Goal: Check status: Check status

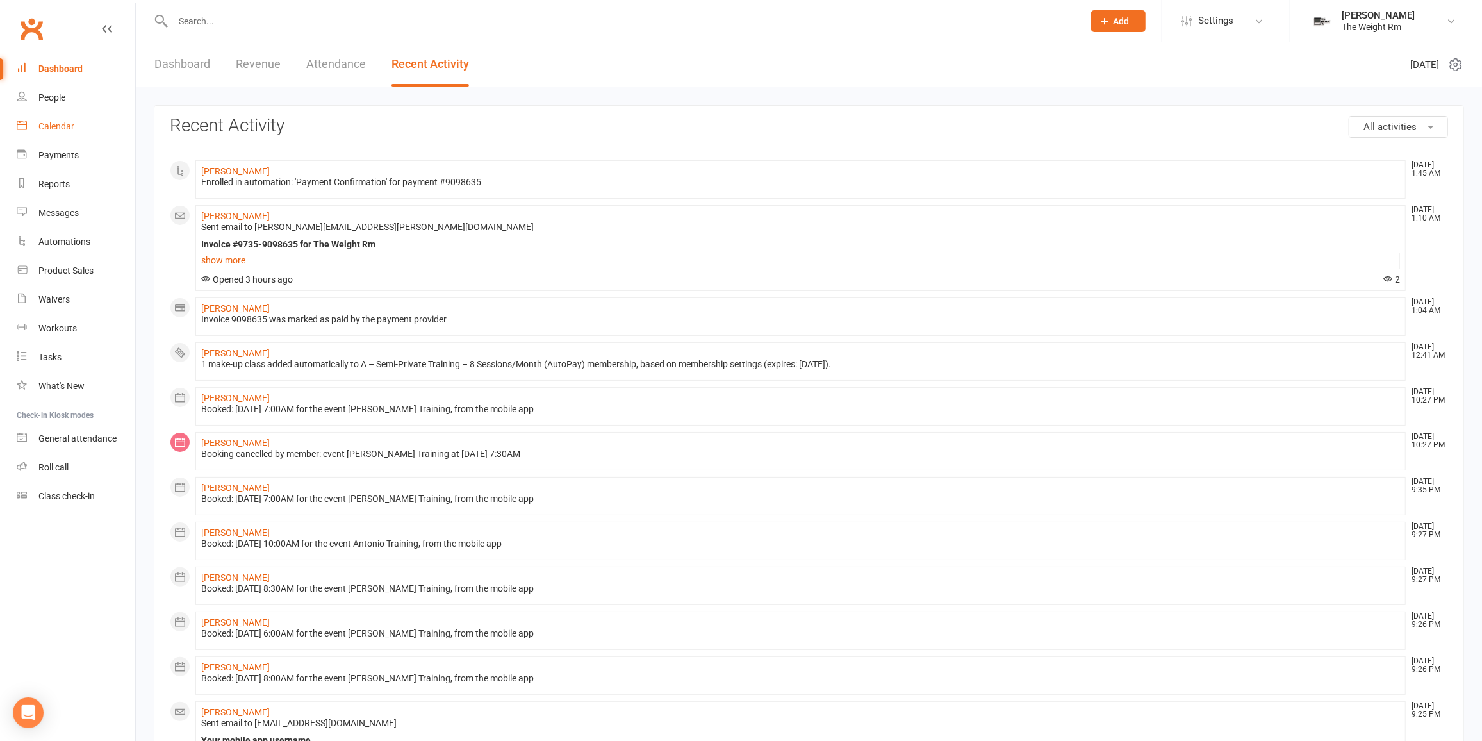
click at [86, 133] on link "Calendar" at bounding box center [76, 126] width 119 height 29
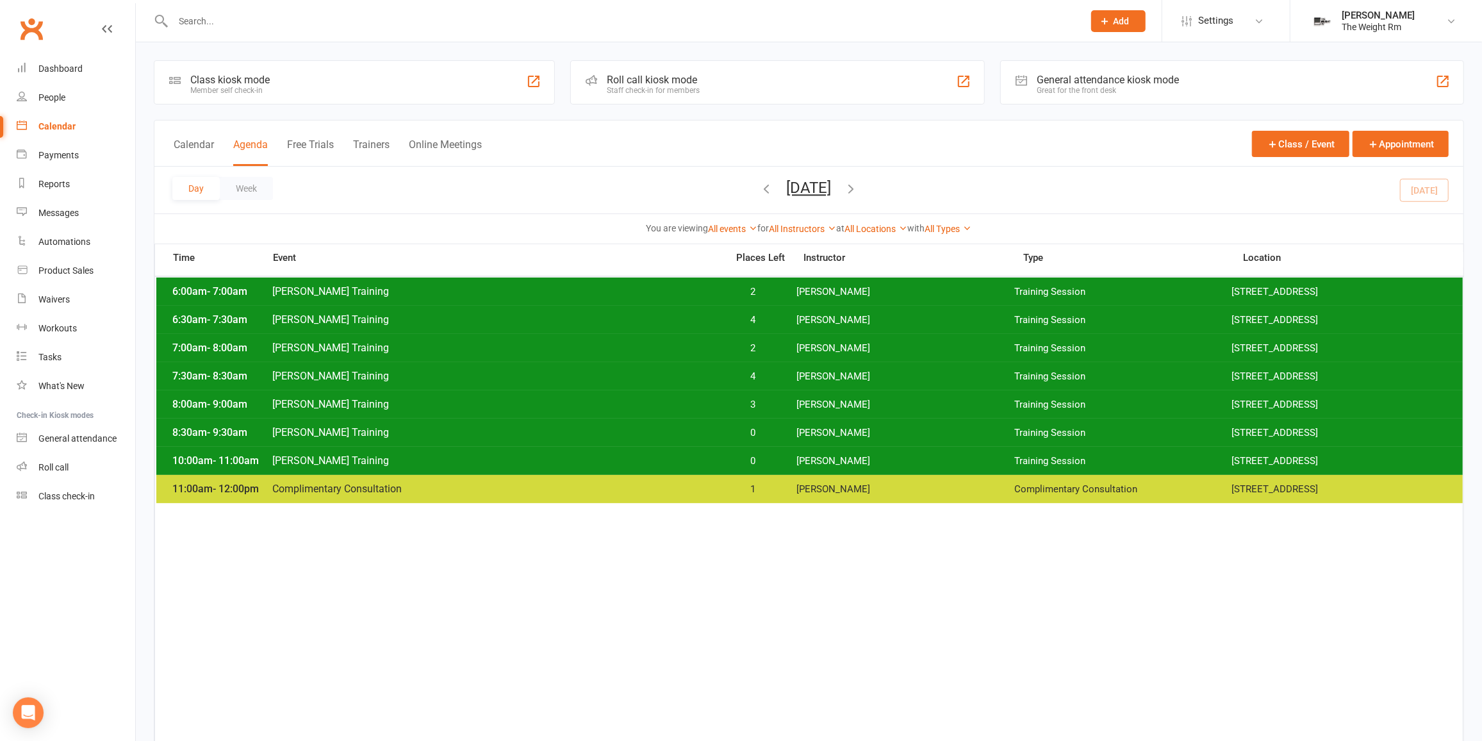
click at [801, 194] on button "[DATE]" at bounding box center [809, 188] width 45 height 18
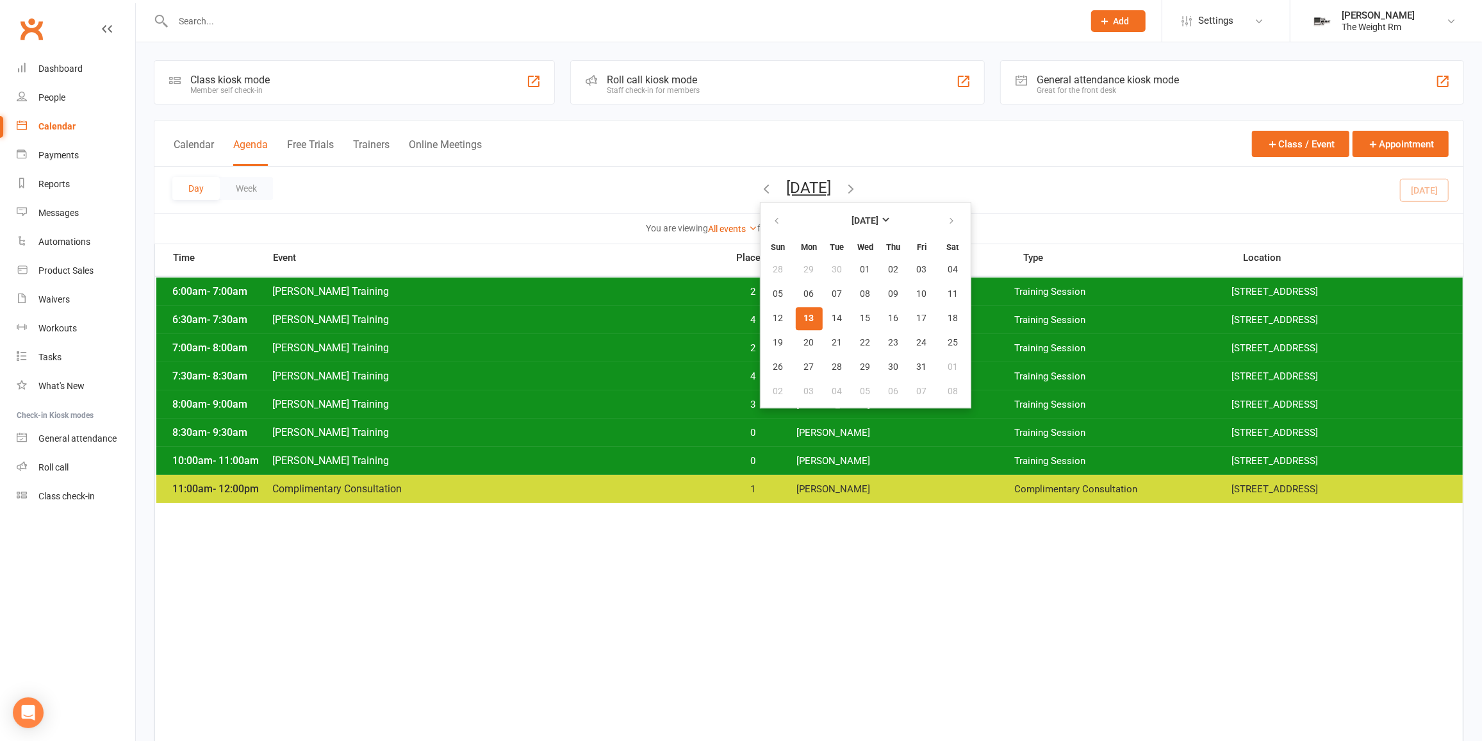
click at [796, 315] on button "13" at bounding box center [809, 318] width 27 height 23
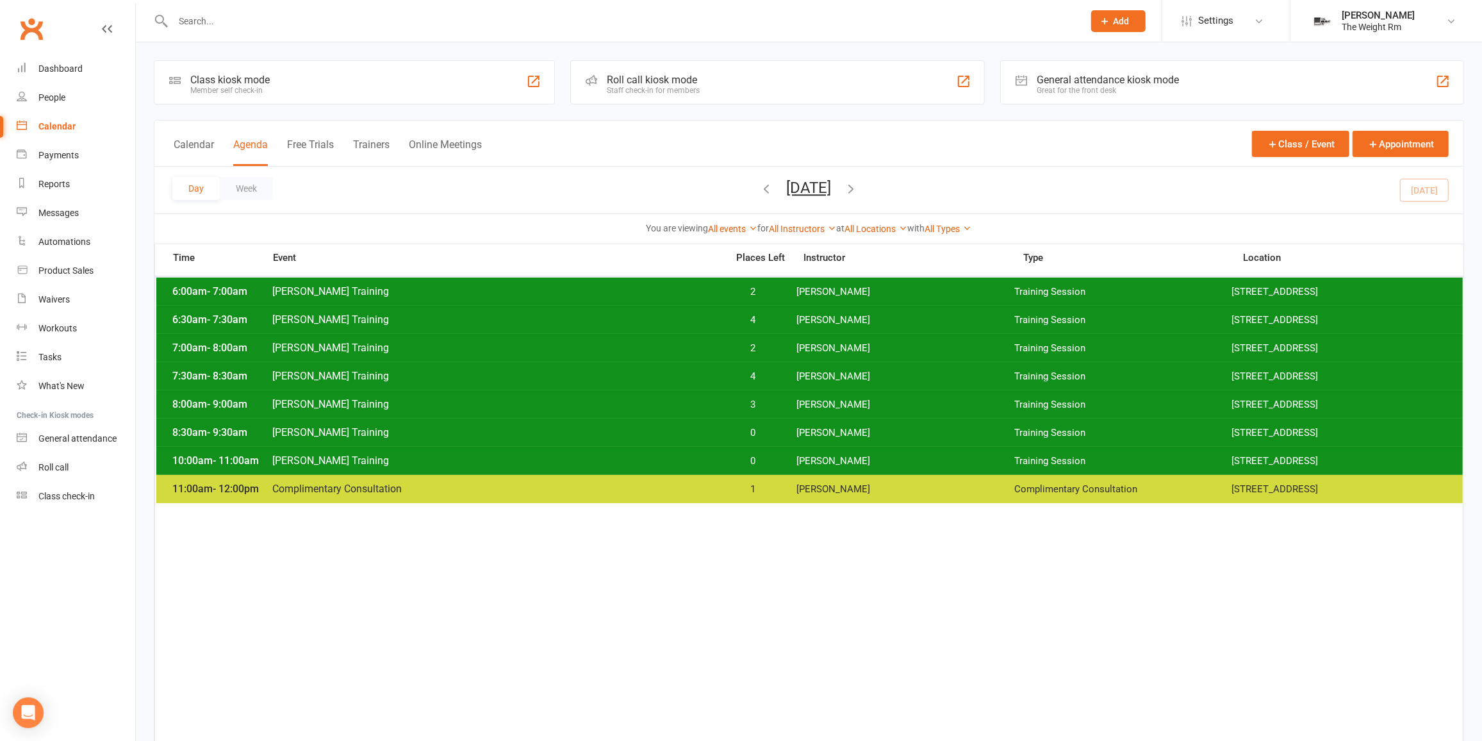
click at [817, 300] on div "6:00am - 7:00am [PERSON_NAME] Training 2 [PERSON_NAME] Training Session [STREET…" at bounding box center [809, 291] width 1306 height 28
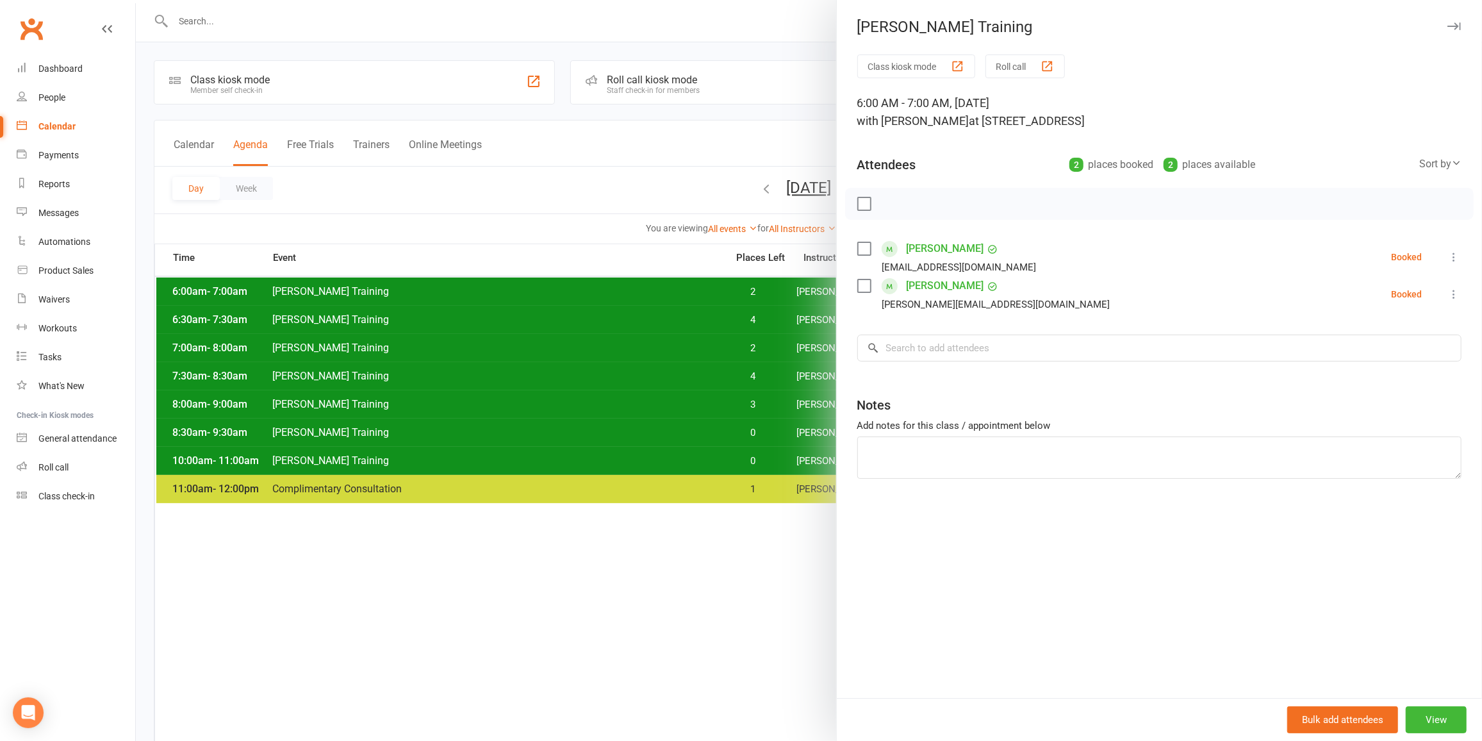
click at [747, 290] on div at bounding box center [809, 370] width 1346 height 741
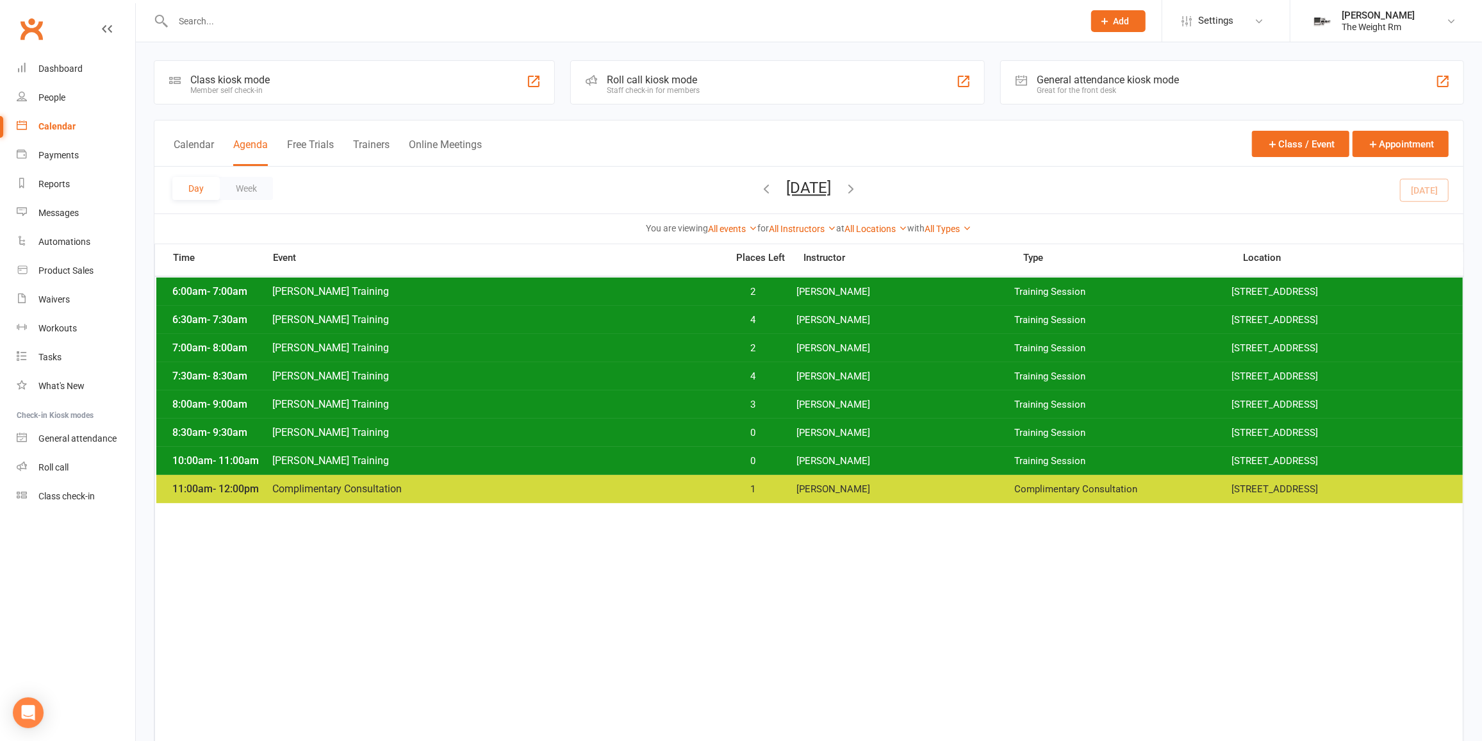
click at [768, 345] on span "2" at bounding box center [753, 348] width 67 height 12
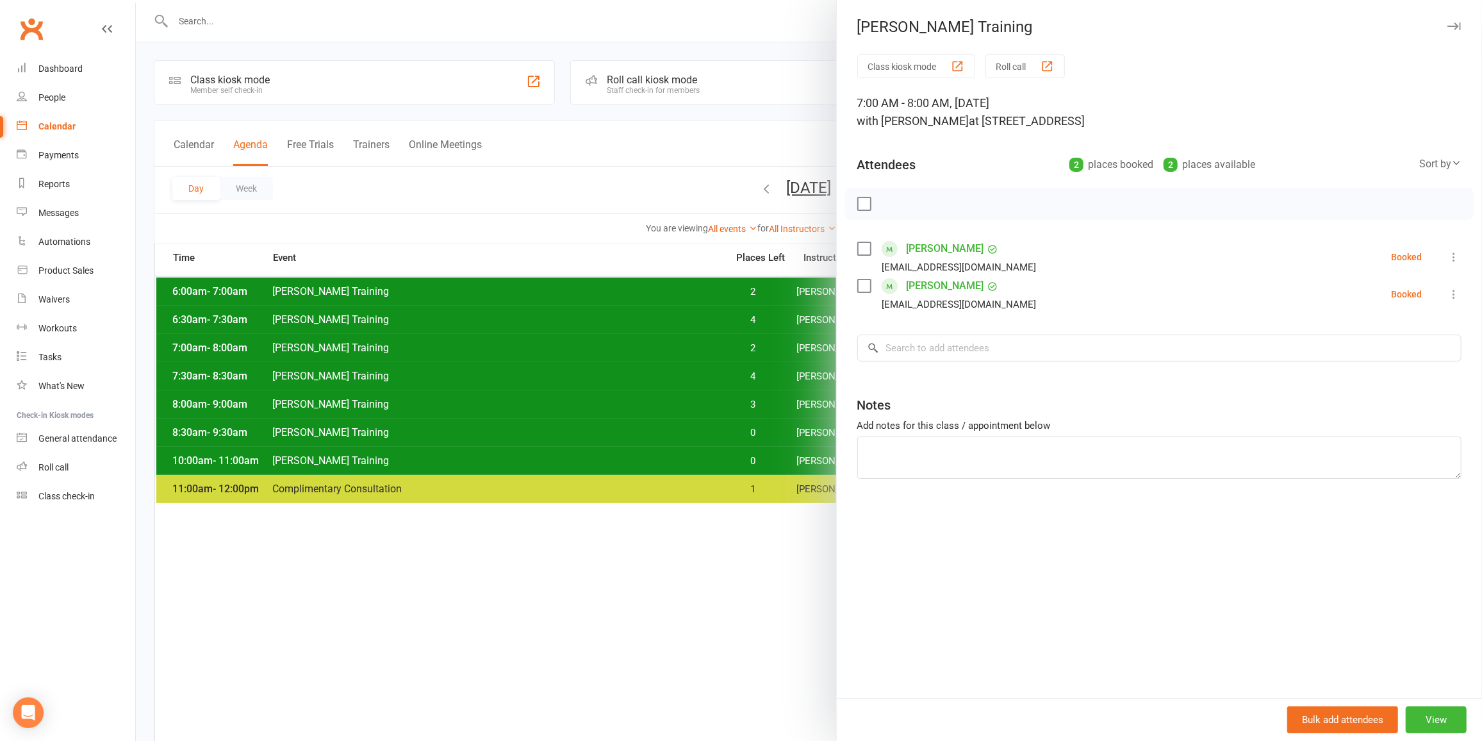
click at [759, 349] on div at bounding box center [809, 370] width 1346 height 741
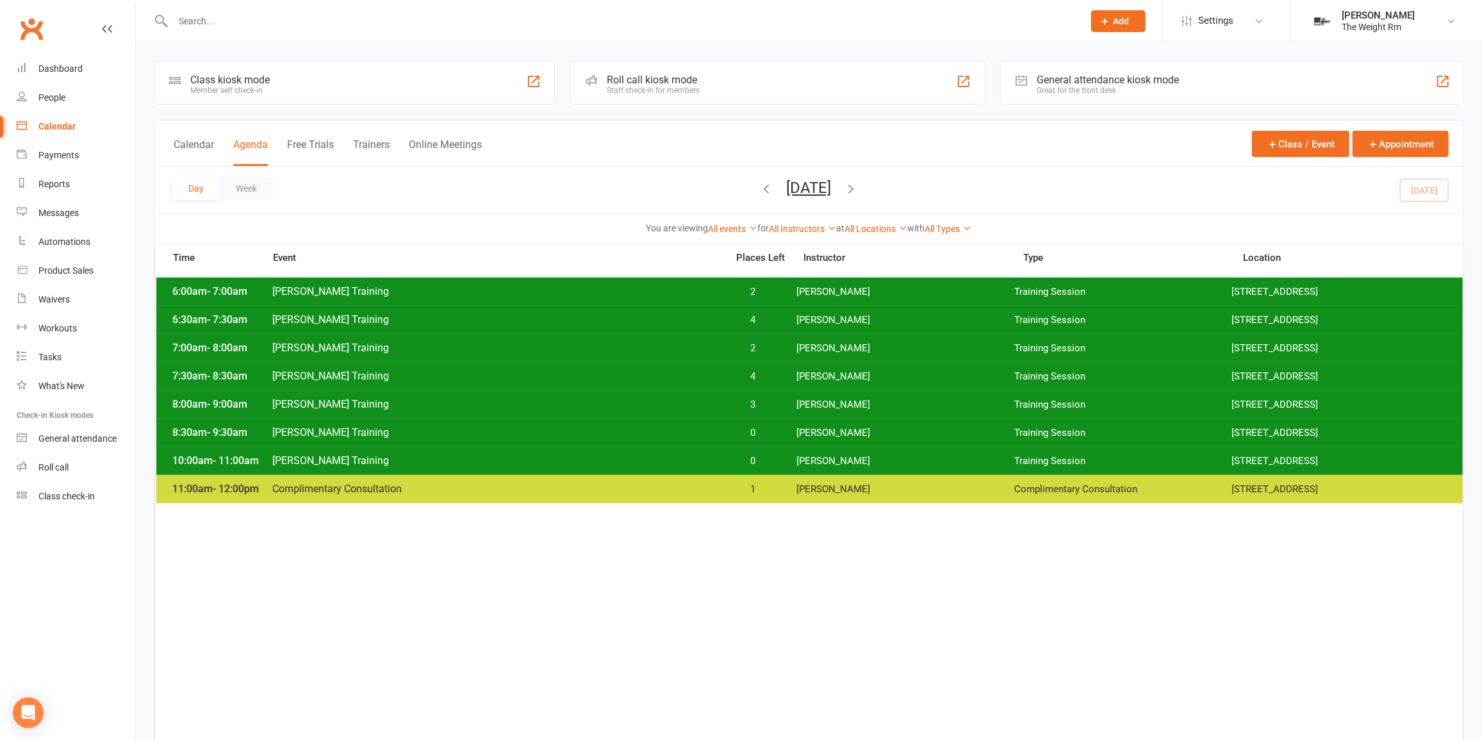
click at [762, 399] on span "3" at bounding box center [753, 405] width 67 height 12
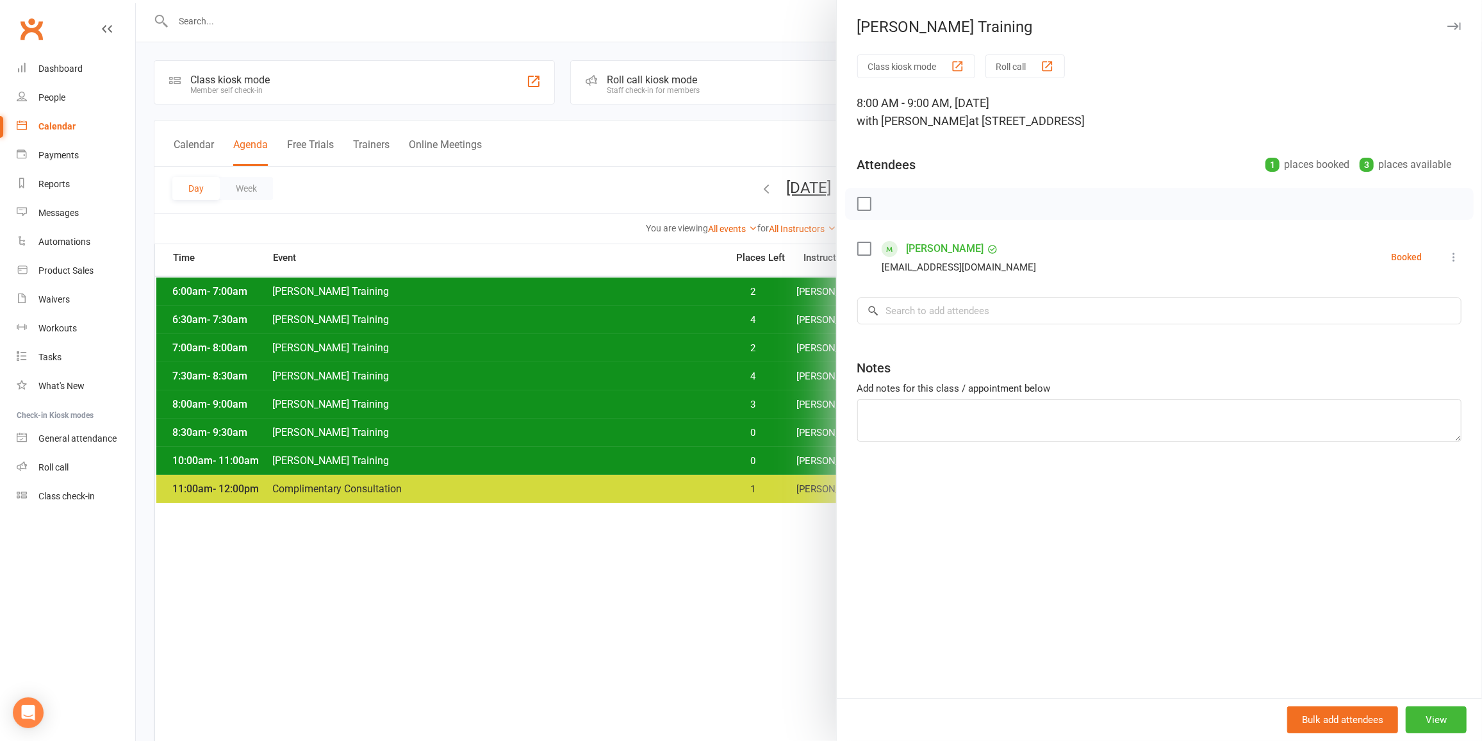
drag, startPoint x: 762, startPoint y: 400, endPoint x: 761, endPoint y: 418, distance: 18.6
click at [761, 418] on div at bounding box center [809, 370] width 1346 height 741
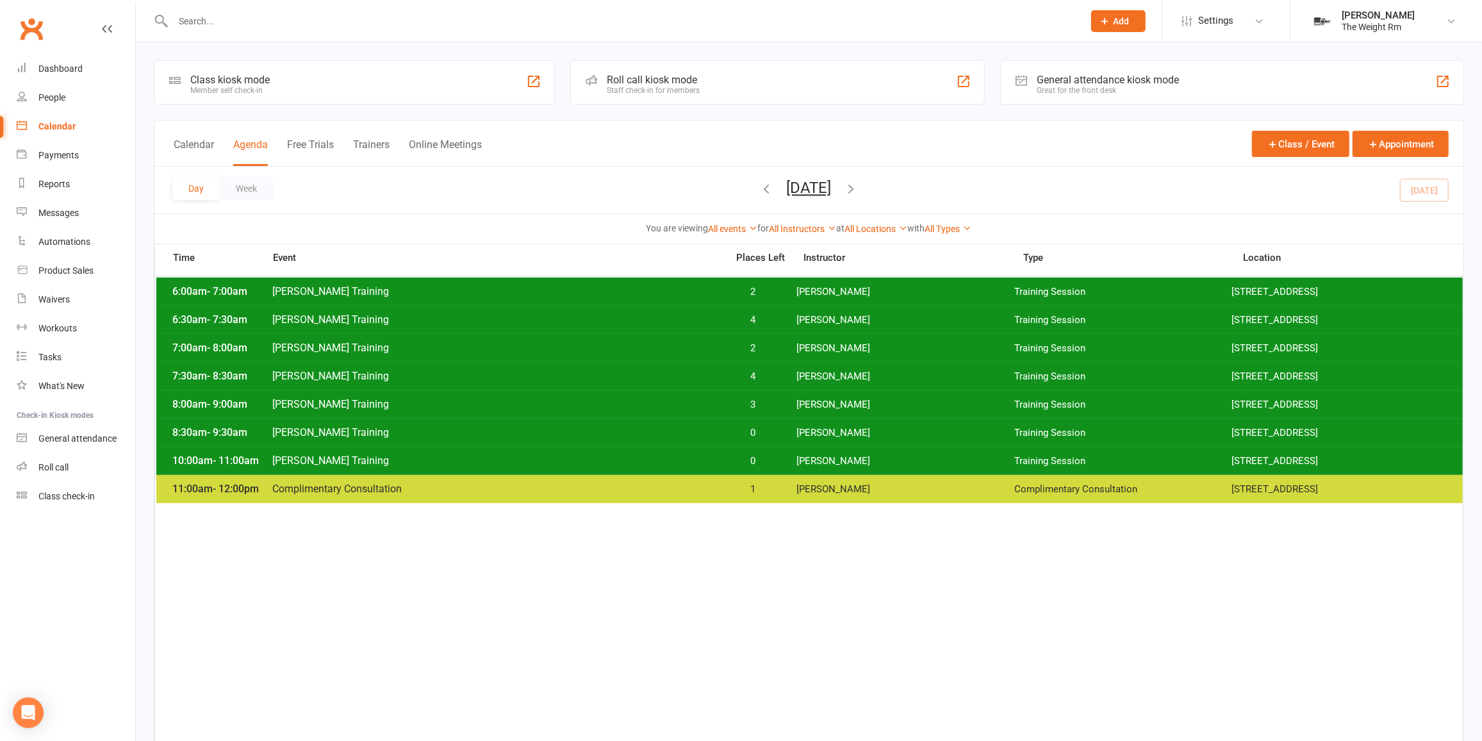
click at [758, 428] on span "0" at bounding box center [753, 433] width 67 height 12
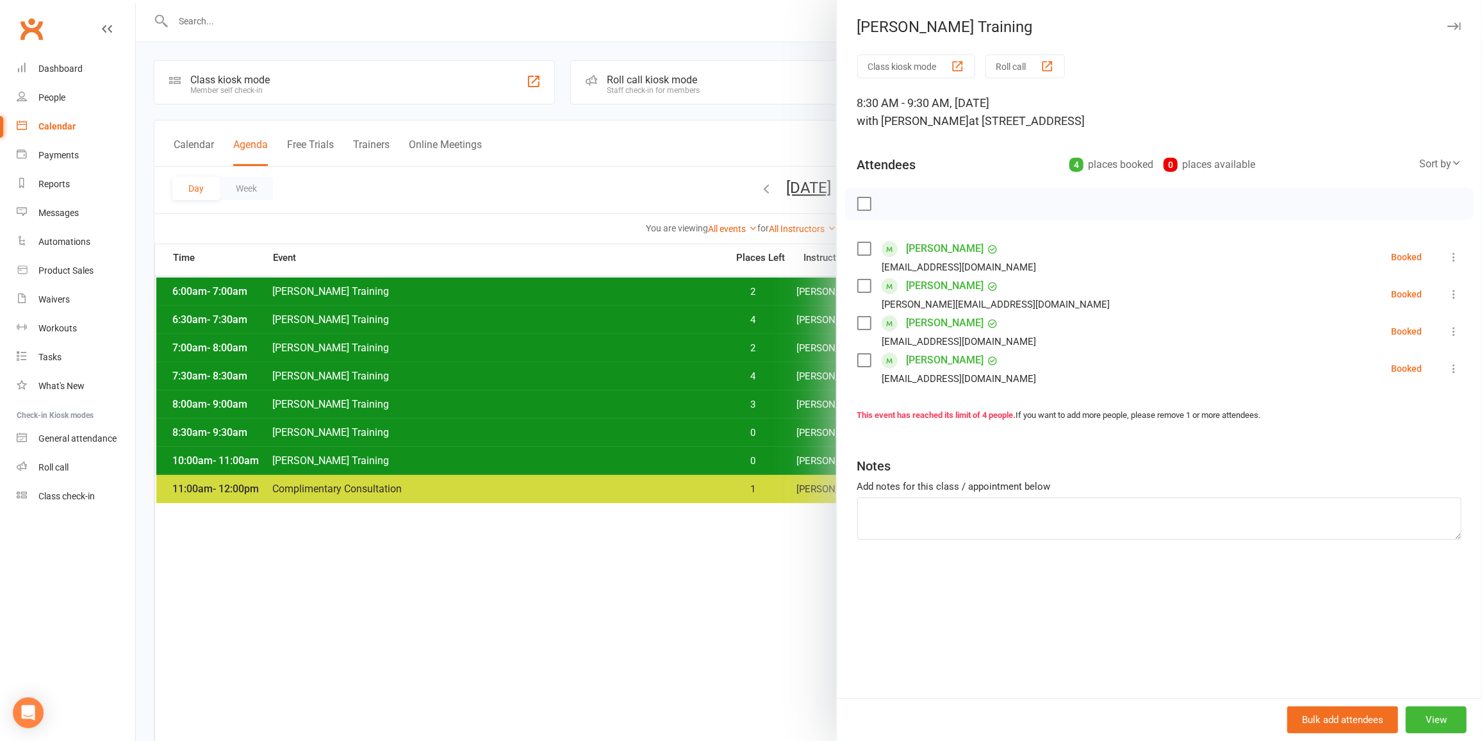
click at [760, 430] on div at bounding box center [809, 370] width 1346 height 741
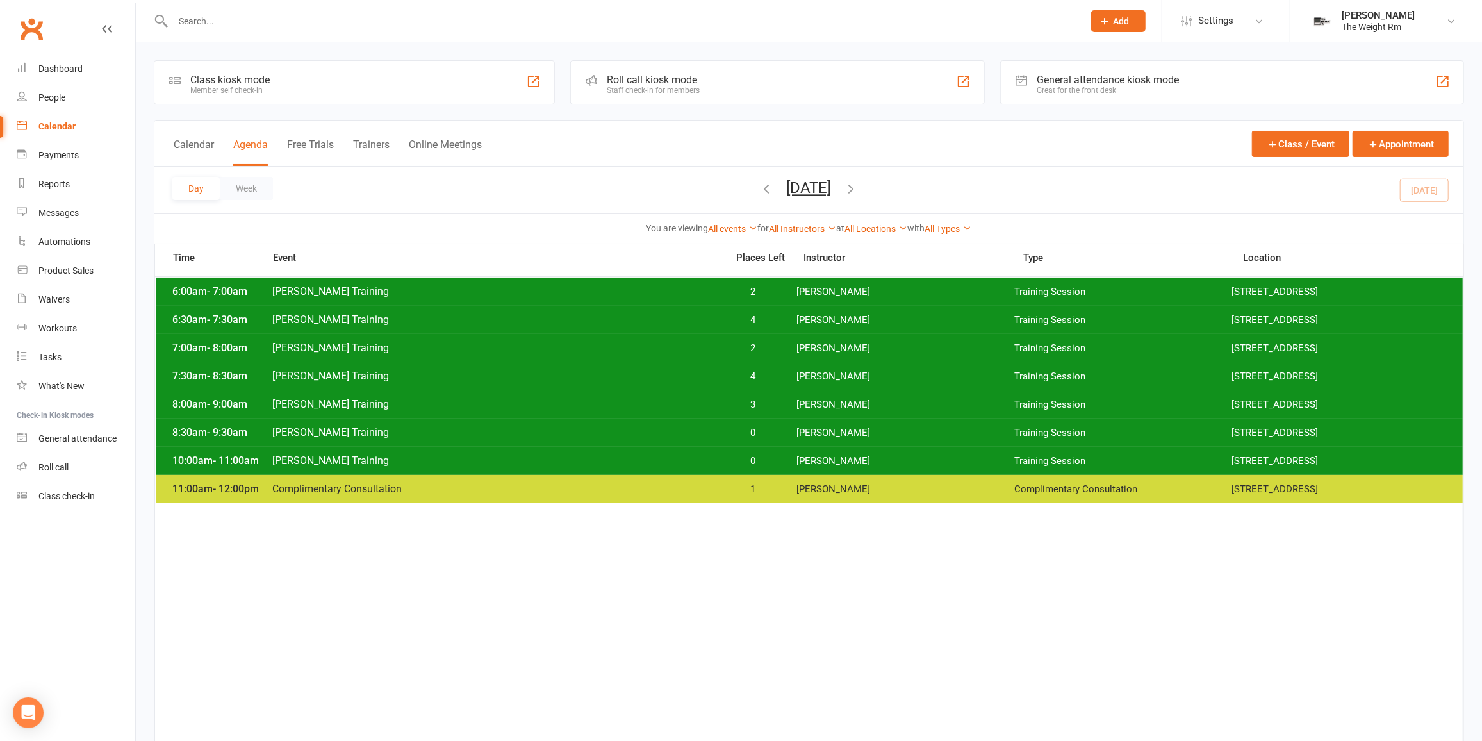
click at [786, 461] on span "0" at bounding box center [753, 461] width 67 height 12
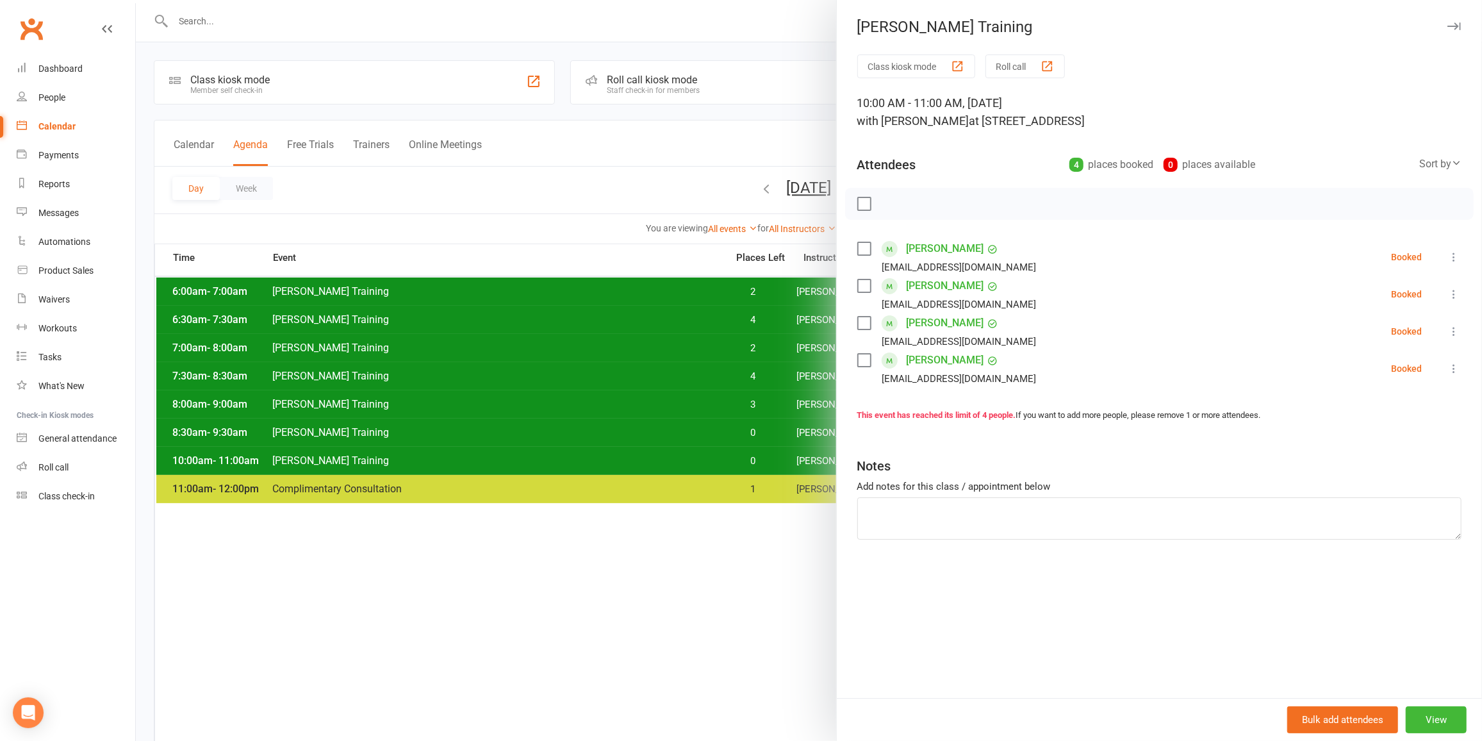
click at [803, 308] on div at bounding box center [809, 370] width 1346 height 741
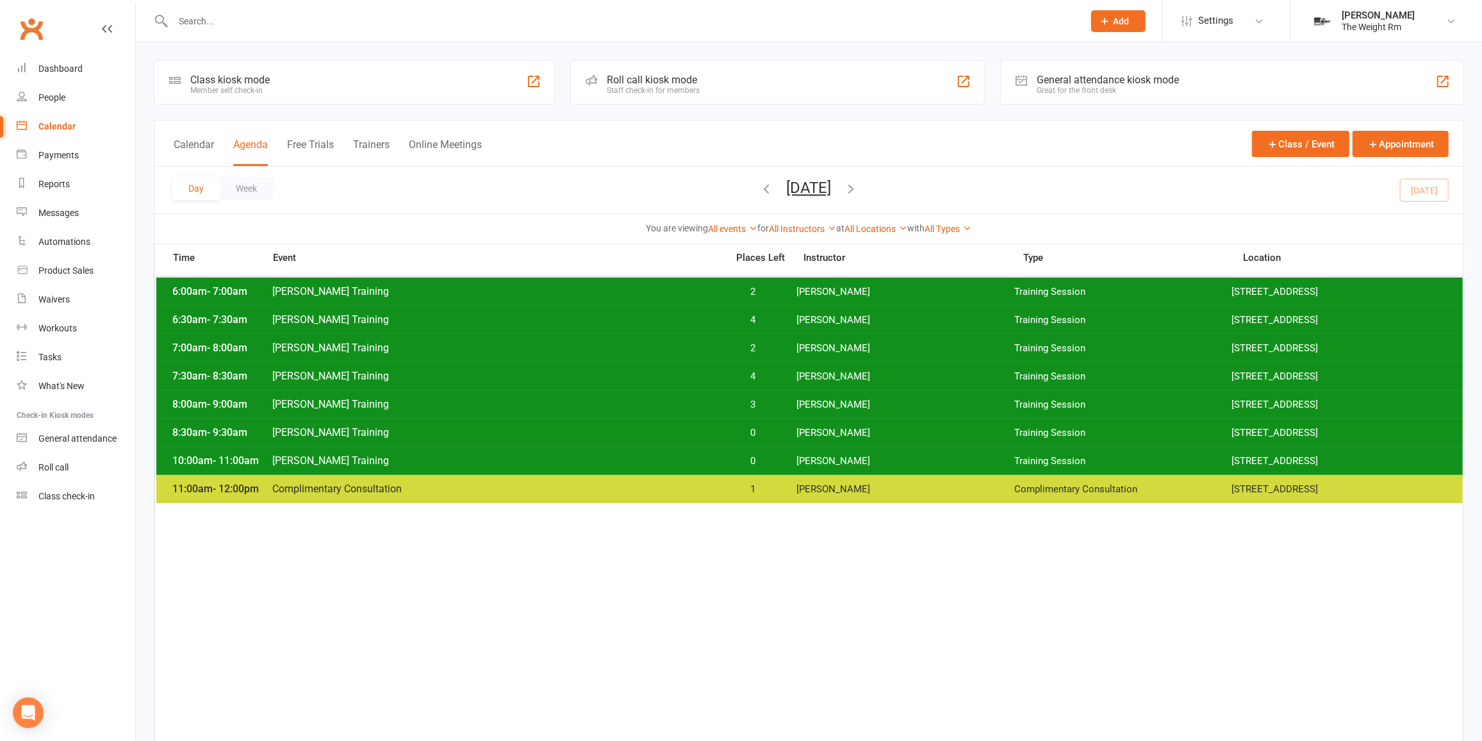
click at [730, 357] on div "7:00am - 8:00am [PERSON_NAME] Training 2 [PERSON_NAME] Training Session [STREET…" at bounding box center [809, 348] width 1306 height 28
